Goal: Task Accomplishment & Management: Use online tool/utility

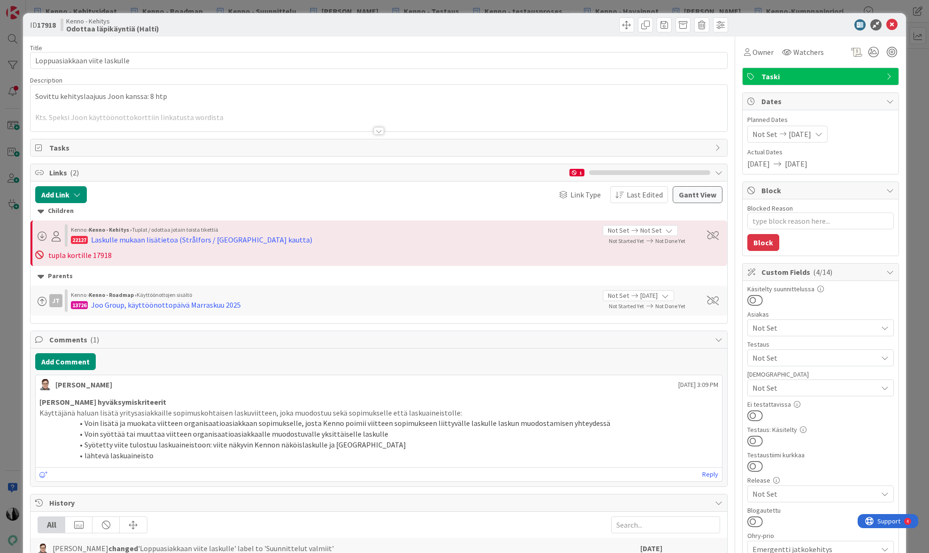
click at [380, 131] on div at bounding box center [378, 131] width 10 height 8
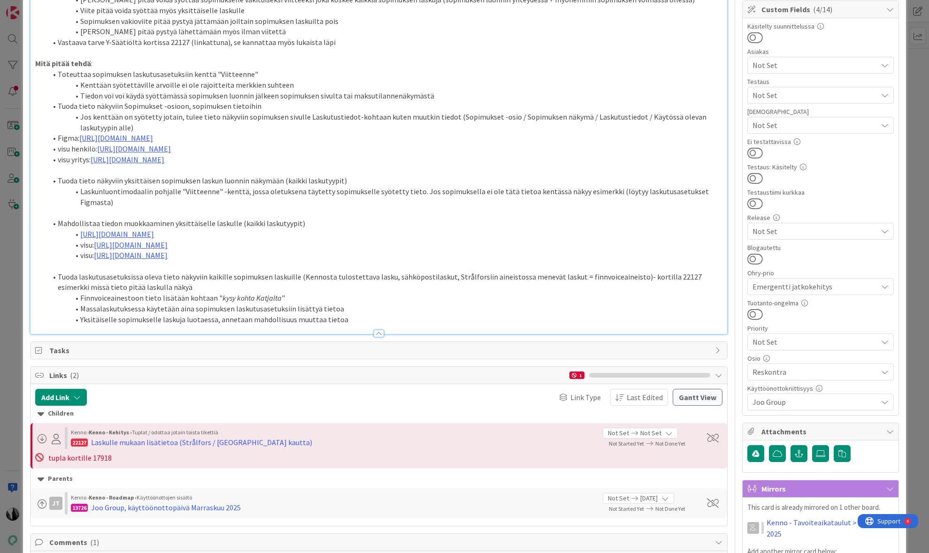
scroll to position [267, 0]
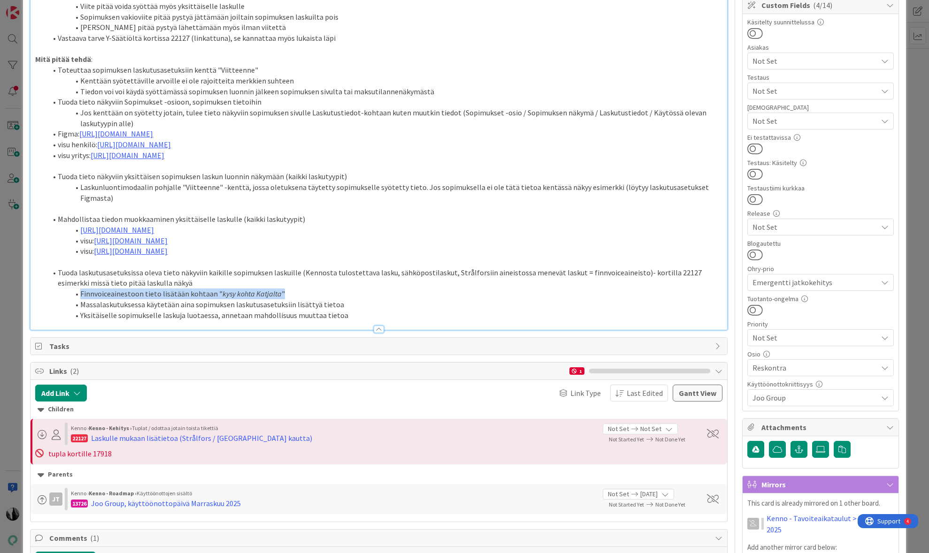
drag, startPoint x: 82, startPoint y: 294, endPoint x: 236, endPoint y: 297, distance: 153.9
click at [279, 295] on li "Finnvoiceainestoon tieto lisätään kohtaan " kysy kohta [PERSON_NAME] "" at bounding box center [383, 294] width 675 height 11
click at [194, 295] on li "Finnvoiceainestoon tieto lisätään kohtaan " kysy kohta [PERSON_NAME] "" at bounding box center [383, 294] width 675 height 11
click at [115, 295] on li "Finnvoiceainestoon tieto lisätään kohtaan " kysy kohta [PERSON_NAME] "" at bounding box center [383, 294] width 675 height 11
drag, startPoint x: 107, startPoint y: 295, endPoint x: 182, endPoint y: 294, distance: 74.6
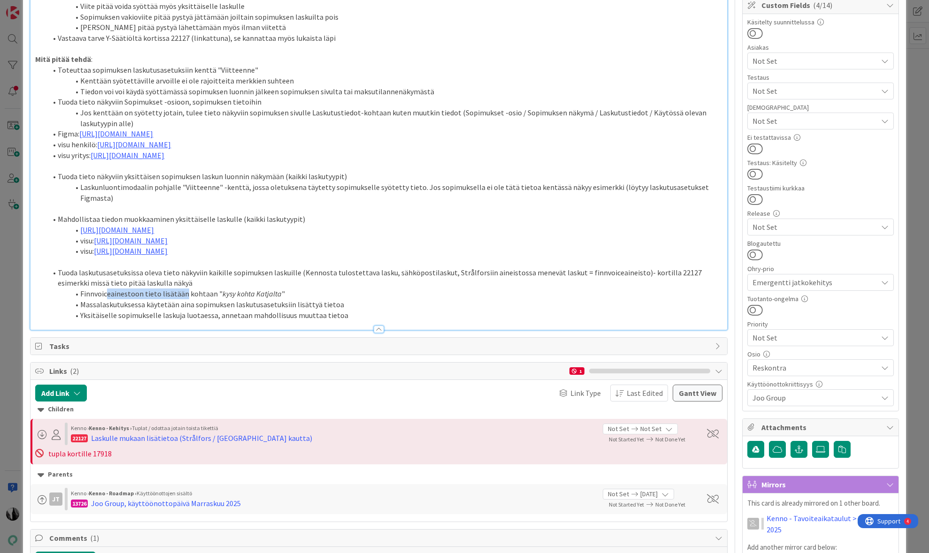
click at [182, 294] on li "Finnvoiceainestoon tieto lisätään kohtaan " kysy kohta [PERSON_NAME] "" at bounding box center [383, 294] width 675 height 11
click at [249, 295] on em "kysy kohta Katjalta" at bounding box center [251, 293] width 59 height 9
type textarea "x"
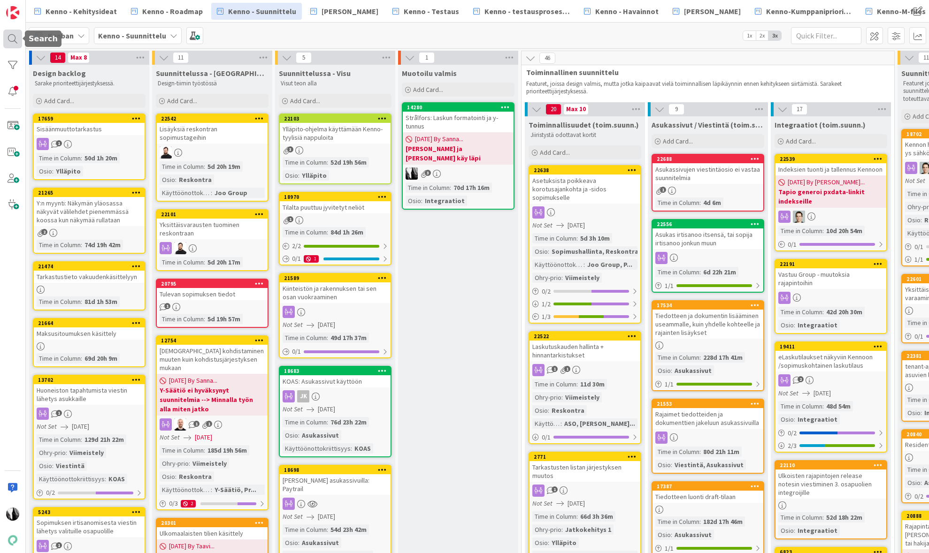
click at [15, 38] on div at bounding box center [12, 39] width 19 height 19
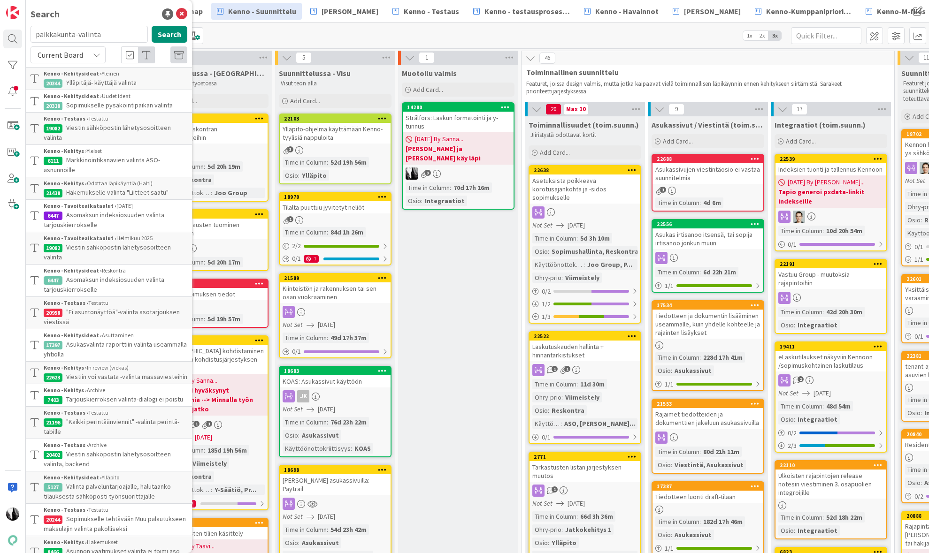
drag, startPoint x: 55, startPoint y: 35, endPoint x: 31, endPoint y: 35, distance: 24.4
click at [31, 35] on input "paikkakunta-valinta" at bounding box center [88, 34] width 117 height 17
type input "22127"
click at [86, 51] on div "Current Board" at bounding box center [67, 54] width 75 height 17
click at [73, 94] on span "All Boards" at bounding box center [85, 94] width 98 height 14
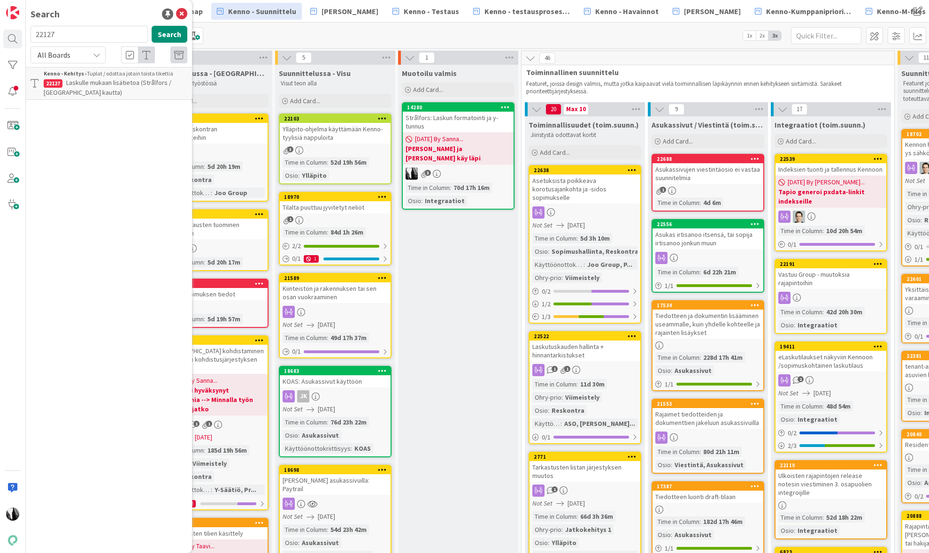
click at [121, 80] on span "Laskulle mukaan lisätietoa (Strålfors / [GEOGRAPHIC_DATA] kautta)" at bounding box center [108, 87] width 128 height 18
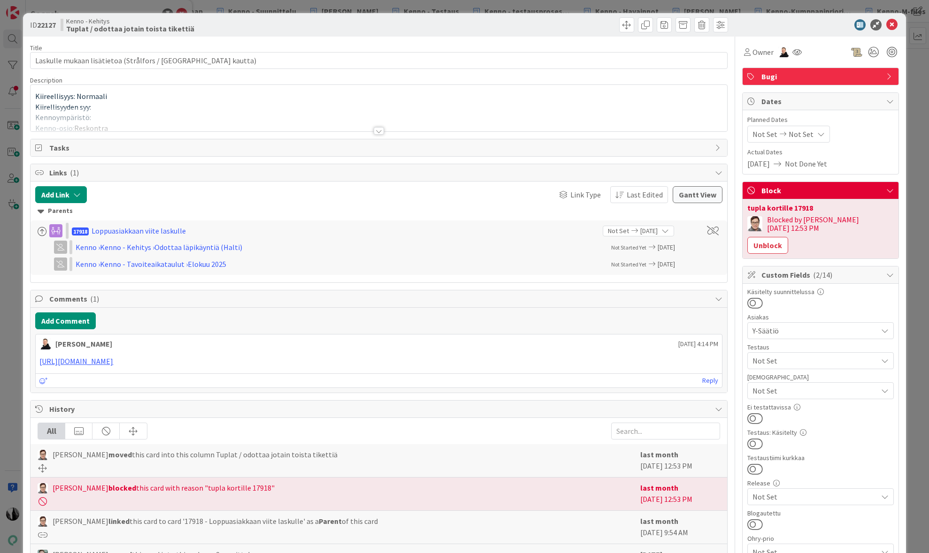
click at [379, 131] on div at bounding box center [378, 131] width 10 height 8
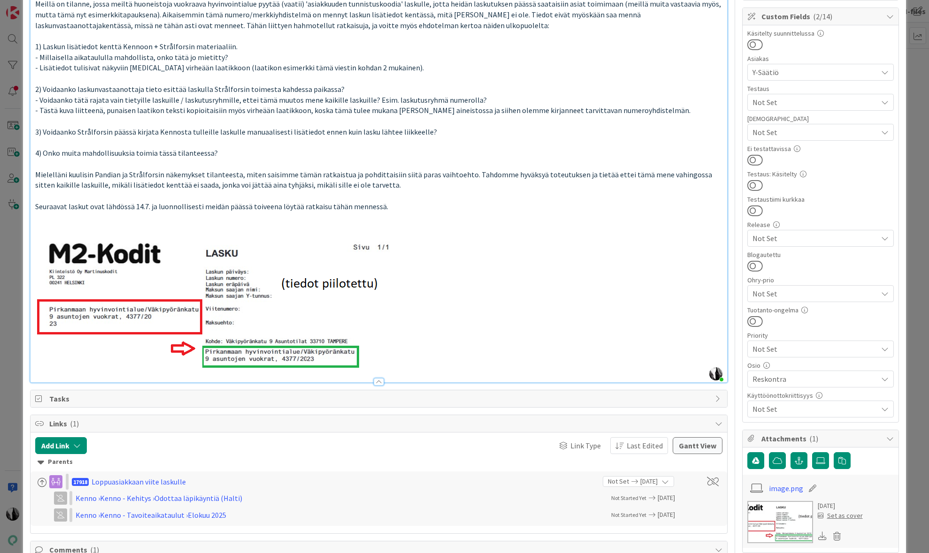
scroll to position [258, 0]
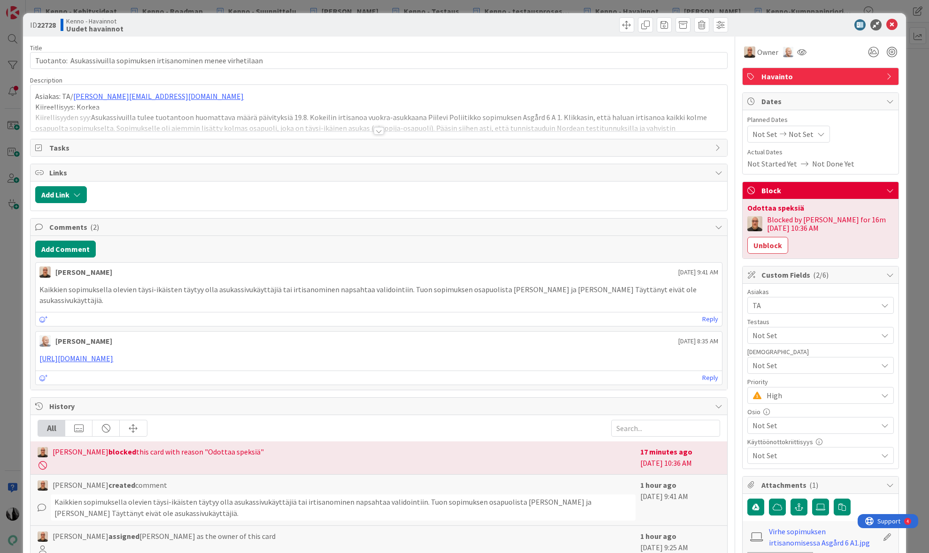
click at [377, 131] on div at bounding box center [378, 131] width 10 height 8
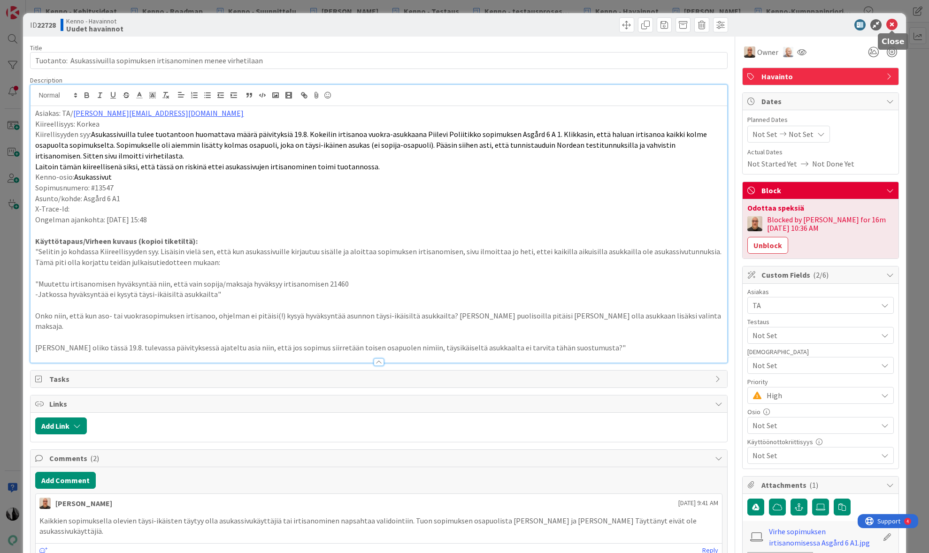
drag, startPoint x: 893, startPoint y: 24, endPoint x: 865, endPoint y: 35, distance: 30.1
click at [893, 24] on icon at bounding box center [891, 24] width 11 height 11
